Goal: Task Accomplishment & Management: Manage account settings

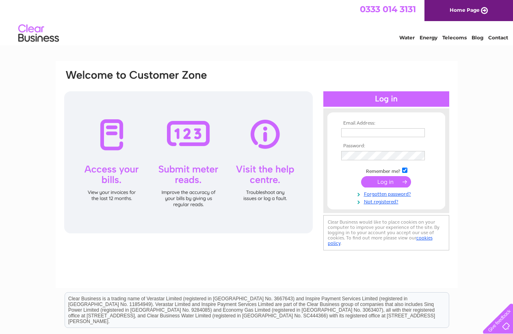
click at [353, 132] on input "text" at bounding box center [383, 132] width 84 height 9
type input "andrew.pipefabltd@gmail.com"
click at [375, 178] on input "submit" at bounding box center [386, 181] width 50 height 11
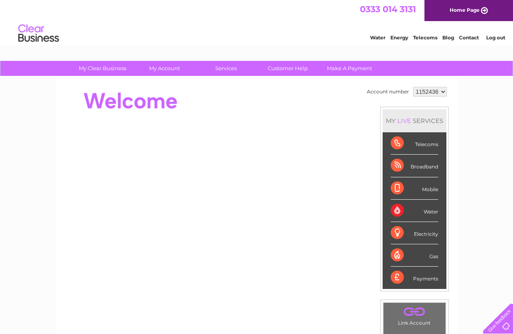
click at [402, 168] on div "Broadband" at bounding box center [415, 166] width 48 height 22
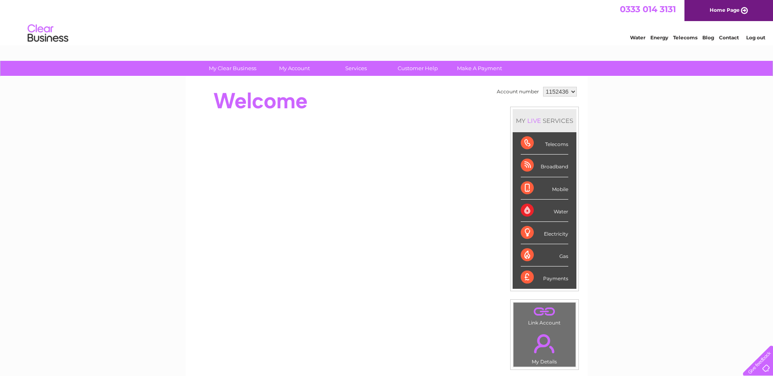
click at [512, 164] on div "Broadband" at bounding box center [544, 166] width 48 height 22
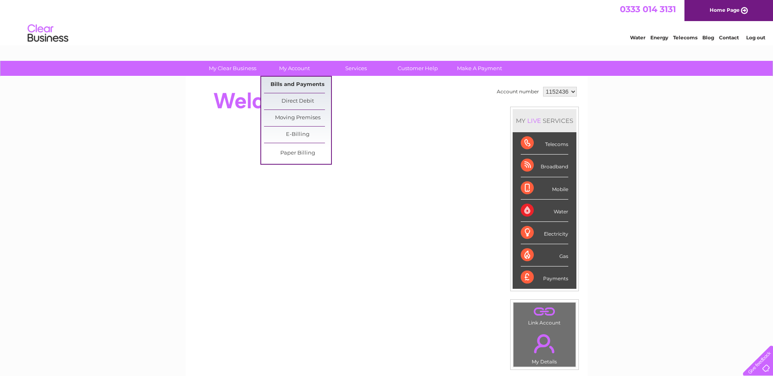
click at [285, 84] on link "Bills and Payments" at bounding box center [297, 85] width 67 height 16
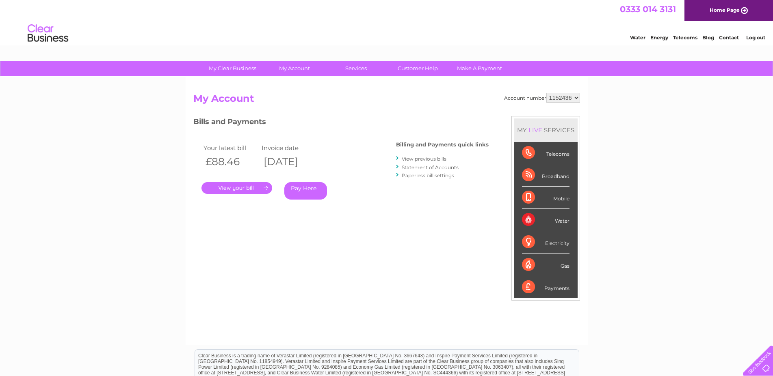
click at [241, 190] on link "." at bounding box center [236, 188] width 71 height 12
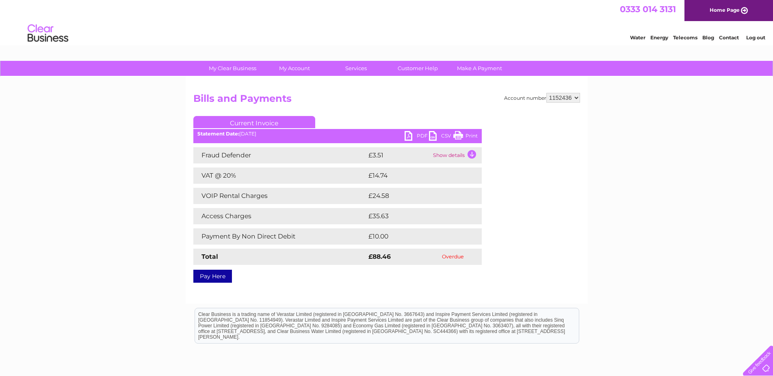
click at [455, 134] on link "Print" at bounding box center [465, 137] width 24 height 12
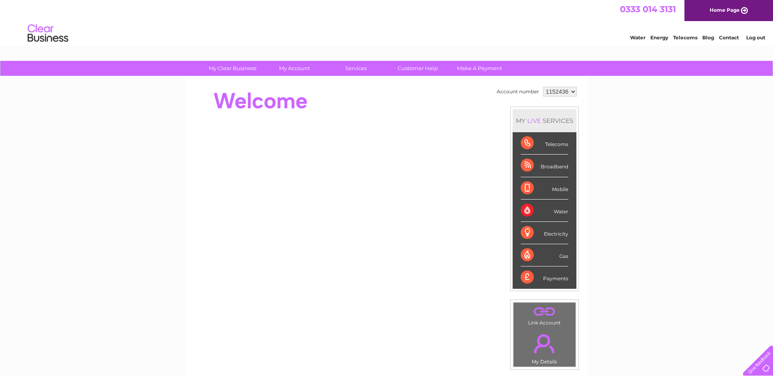
click at [531, 164] on div "Broadband" at bounding box center [544, 166] width 48 height 22
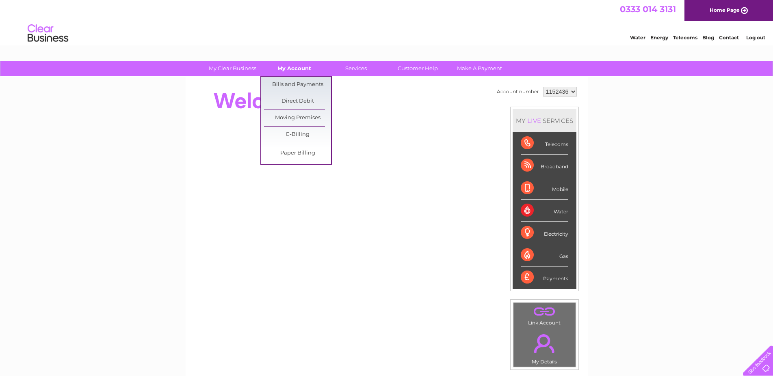
click at [293, 65] on link "My Account" at bounding box center [294, 68] width 67 height 15
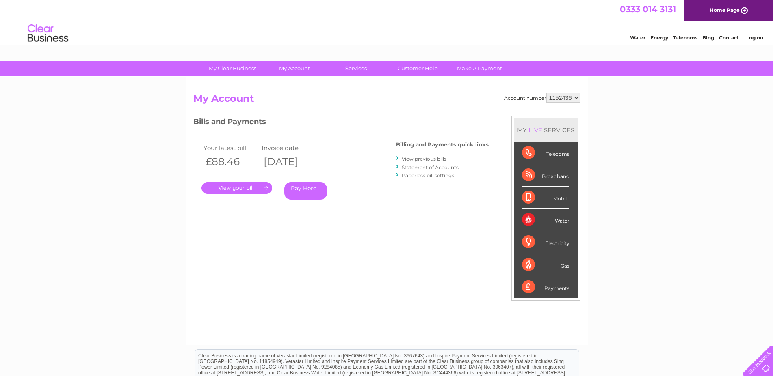
click at [248, 190] on link "." at bounding box center [236, 188] width 71 height 12
